Goal: Complete application form: Complete application form

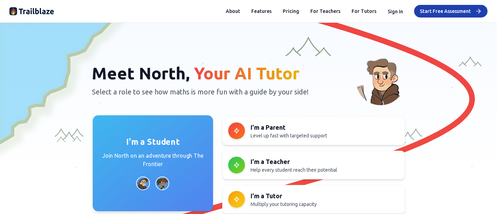
click at [161, 186] on img at bounding box center [162, 183] width 14 height 14
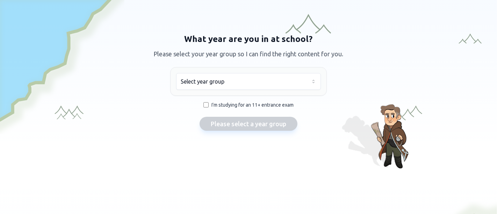
click at [278, 81] on html "We value your privacy We use cookies to enhance your browsing experience, serve…" at bounding box center [248, 107] width 497 height 214
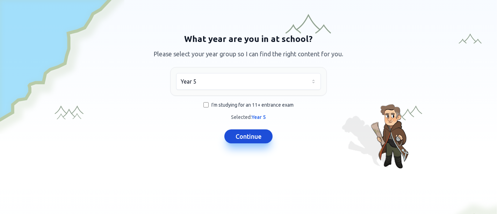
click at [241, 134] on button "Continue" at bounding box center [248, 136] width 48 height 14
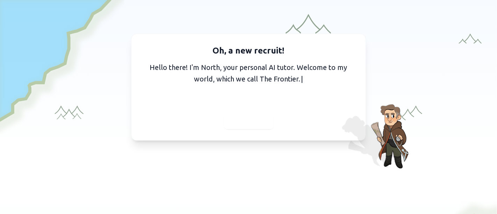
click at [242, 123] on span "Continue" at bounding box center [248, 121] width 27 height 10
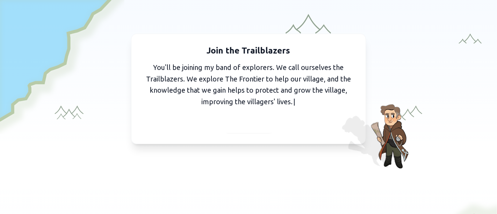
click at [248, 125] on span "Continue" at bounding box center [248, 124] width 27 height 10
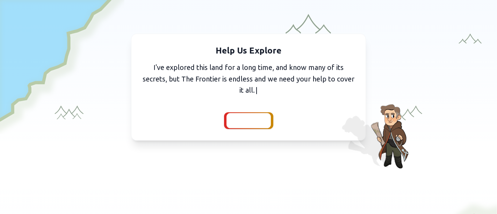
click at [253, 121] on span "Continue" at bounding box center [248, 121] width 27 height 10
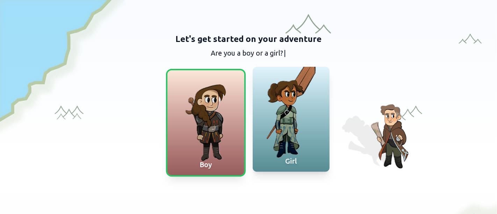
click at [289, 140] on div at bounding box center [291, 119] width 77 height 105
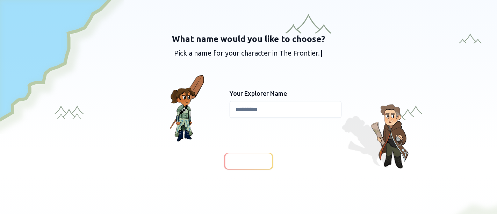
click at [285, 107] on input at bounding box center [286, 109] width 112 height 17
type input "********"
click at [249, 162] on span "Continue" at bounding box center [248, 161] width 27 height 10
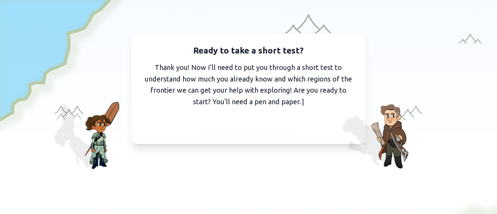
click at [248, 125] on span "I've got my pen and paper" at bounding box center [248, 124] width 77 height 10
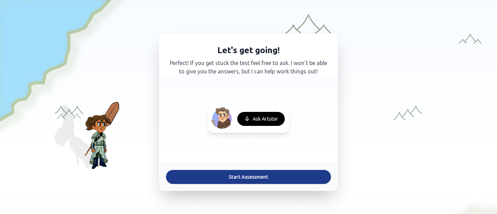
click at [253, 176] on button "Start Assessment" at bounding box center [248, 177] width 165 height 14
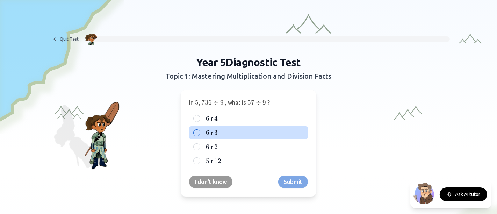
click at [193, 131] on div at bounding box center [196, 132] width 7 height 7
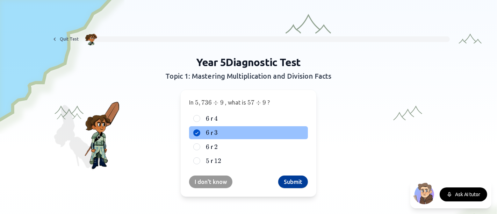
click at [292, 180] on button "Submit" at bounding box center [293, 181] width 30 height 13
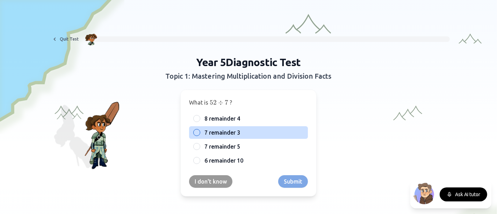
click at [193, 130] on div at bounding box center [196, 132] width 7 height 7
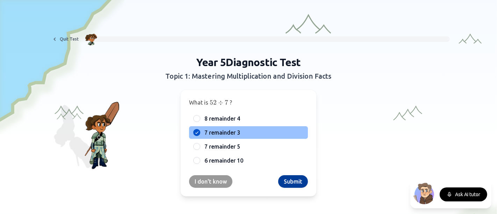
click at [295, 184] on button "Submit" at bounding box center [293, 181] width 30 height 13
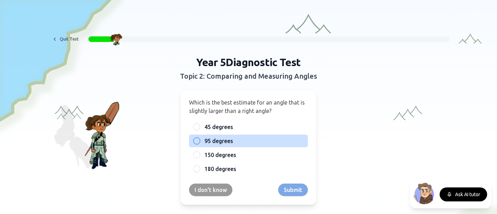
click at [196, 140] on div at bounding box center [196, 140] width 7 height 7
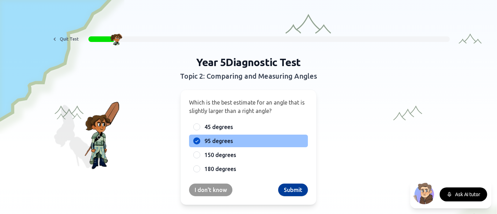
click at [289, 187] on button "Submit" at bounding box center [293, 189] width 30 height 13
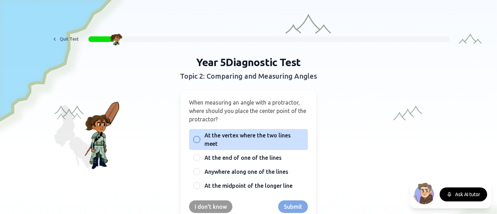
click at [195, 137] on div at bounding box center [196, 139] width 7 height 7
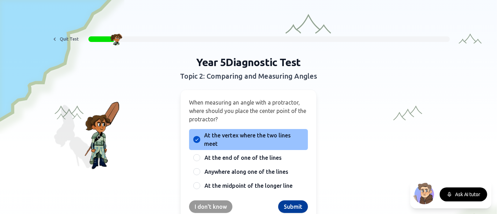
click at [287, 203] on button "Submit" at bounding box center [293, 206] width 30 height 13
